Goal: Use online tool/utility: Utilize a website feature to perform a specific function

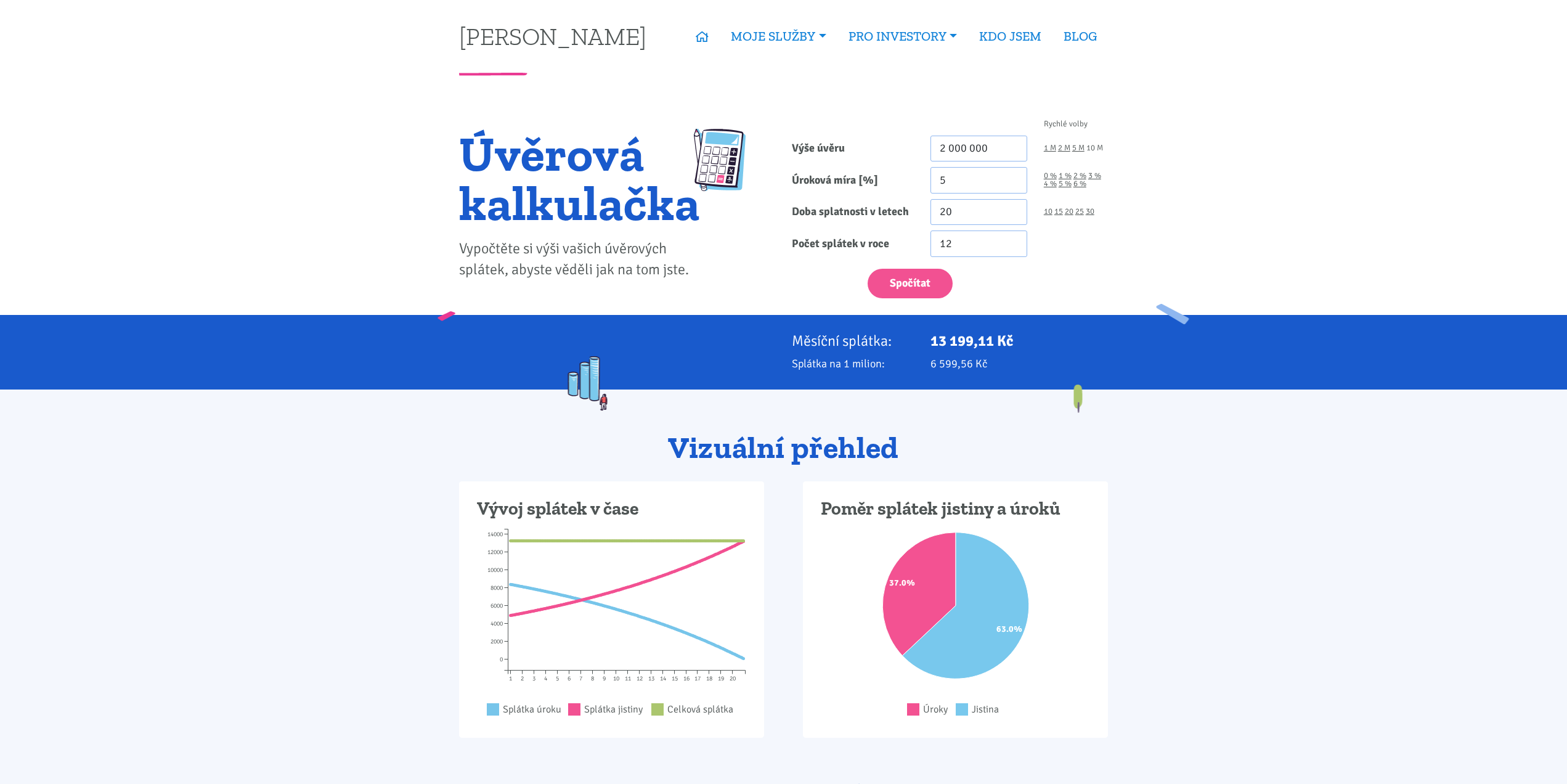
click at [1097, 147] on link "10 M" at bounding box center [1094, 148] width 16 height 8
type input "10 000 000"
click at [1091, 212] on link "30" at bounding box center [1091, 211] width 9 height 8
type input "30"
click at [924, 275] on button "Spočítat" at bounding box center [910, 284] width 85 height 30
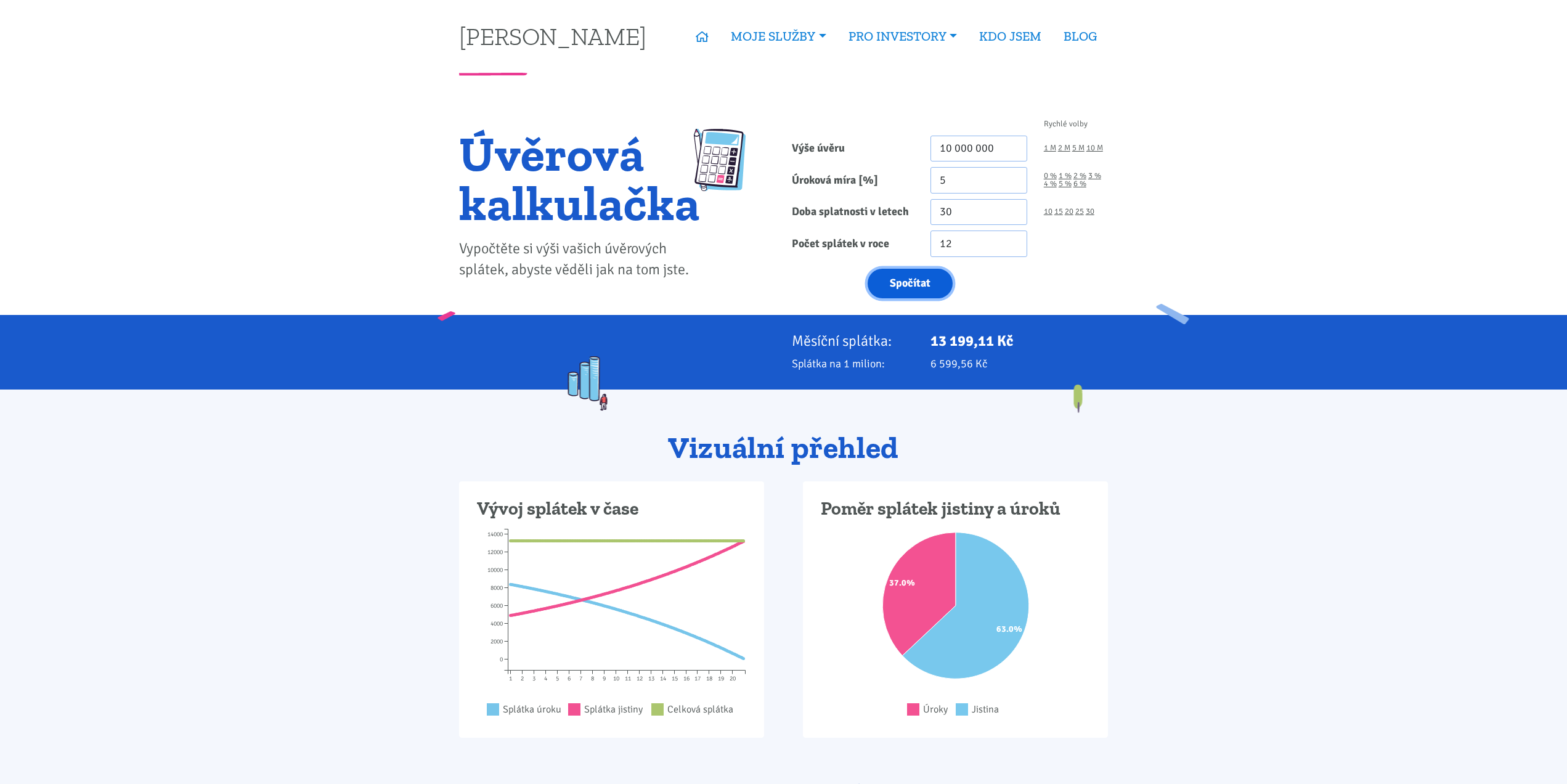
type input "10000000"
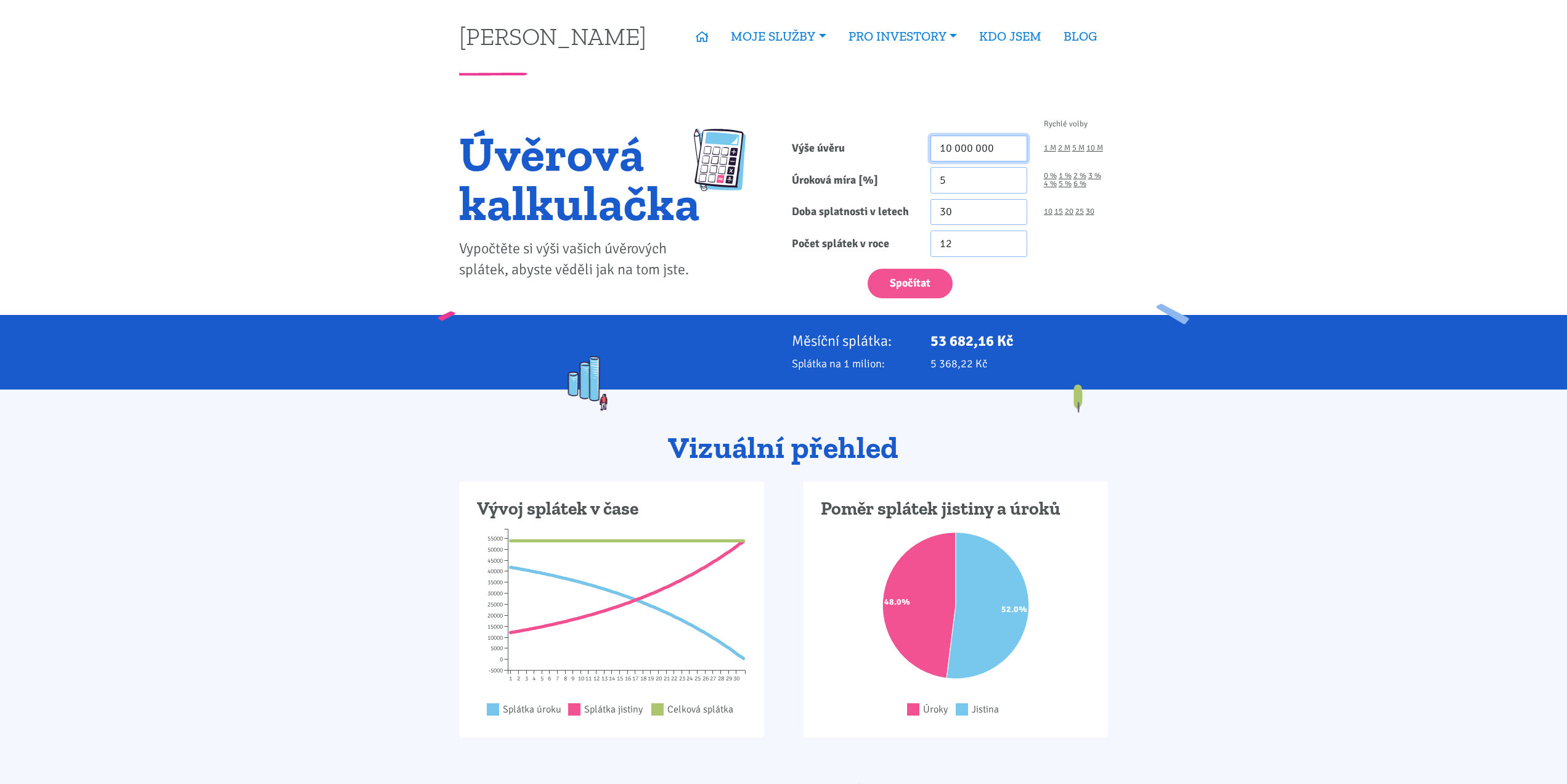
drag, startPoint x: 998, startPoint y: 149, endPoint x: 873, endPoint y: 146, distance: 125.0
click at [873, 146] on div "Výše úvěru 10 000 000 1 M 2 M 5 M 10 M" at bounding box center [950, 148] width 333 height 26
type input "9 800 000"
drag, startPoint x: 928, startPoint y: 341, endPoint x: 969, endPoint y: 344, distance: 41.1
click at [969, 344] on div "53 682,16 Kč" at bounding box center [1019, 340] width 194 height 17
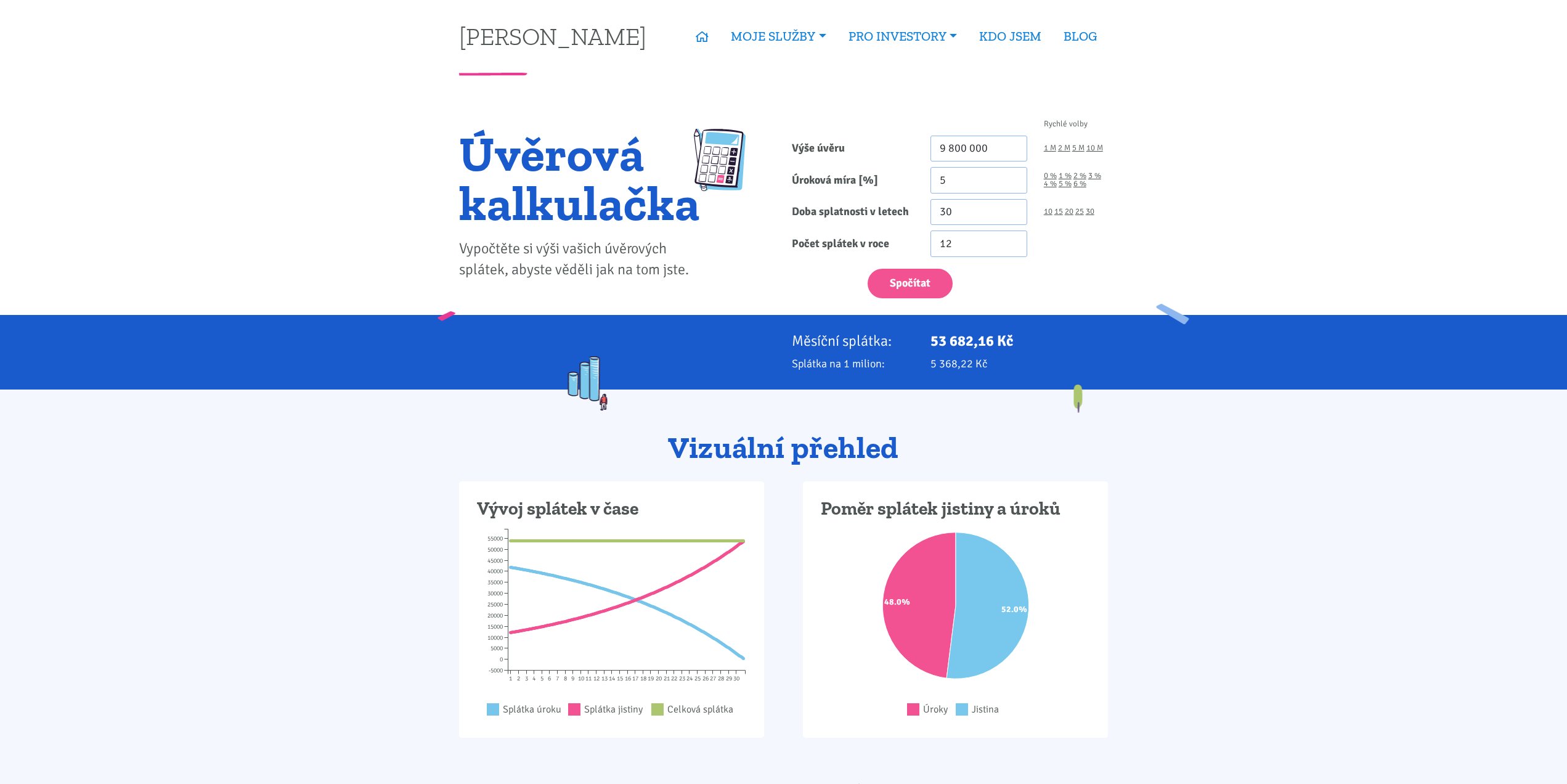
click at [969, 344] on p "53 682,16 Kč" at bounding box center [1019, 340] width 177 height 17
drag, startPoint x: 929, startPoint y: 365, endPoint x: 955, endPoint y: 366, distance: 26.0
click at [955, 366] on div "5 368,22 Kč" at bounding box center [1019, 363] width 194 height 17
copy p "5 368"
